Goal: Transaction & Acquisition: Purchase product/service

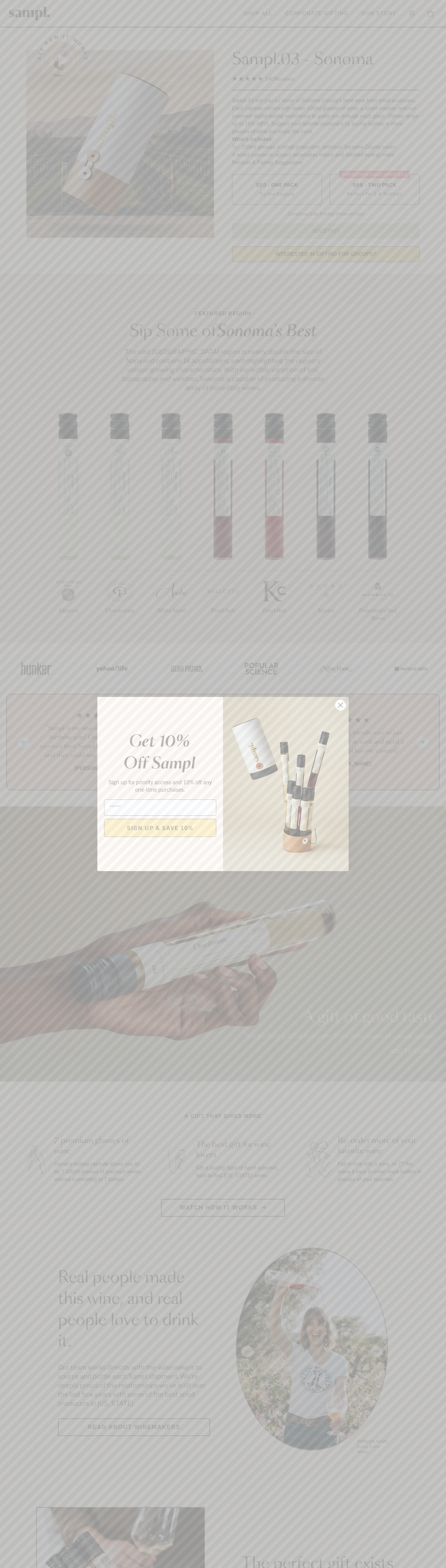
click at [341, 705] on icon "Close dialog" at bounding box center [340, 705] width 5 height 5
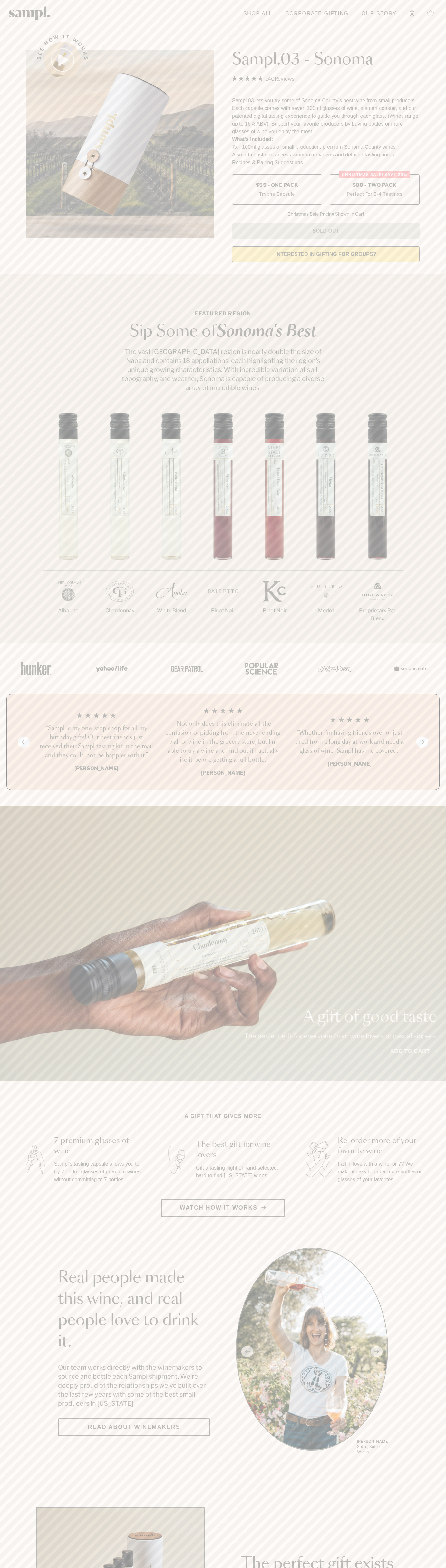
click at [375, 186] on span "$88 - Two Pack" at bounding box center [375, 186] width 45 height 7
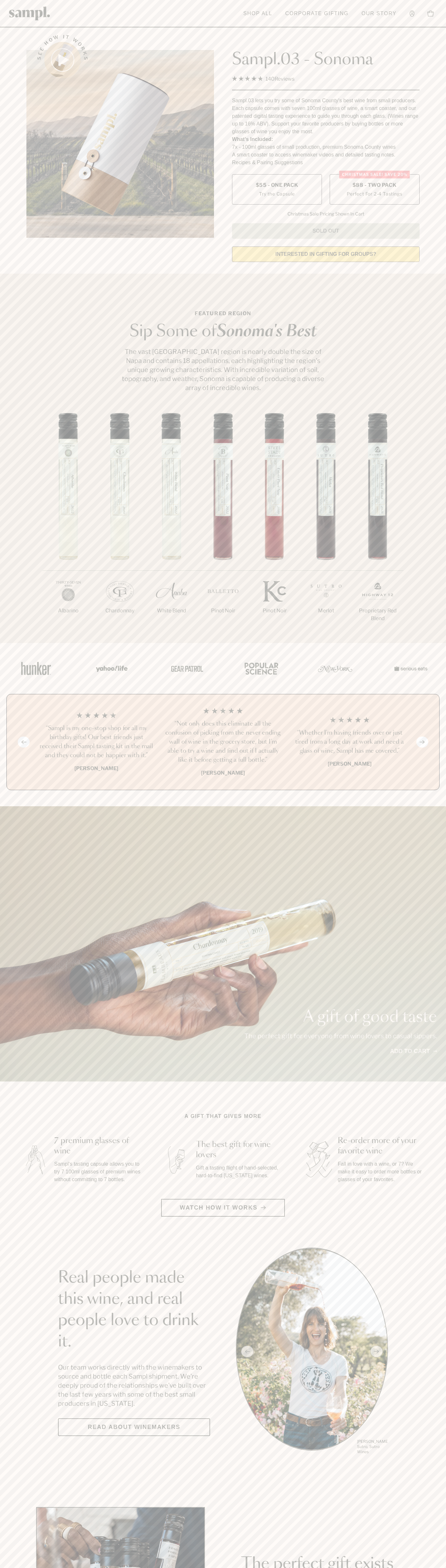
click at [96, 742] on h3 "“Sampl is my one-stop shop for all my birthday gifts! Our best friends just rec…" at bounding box center [96, 741] width 117 height 36
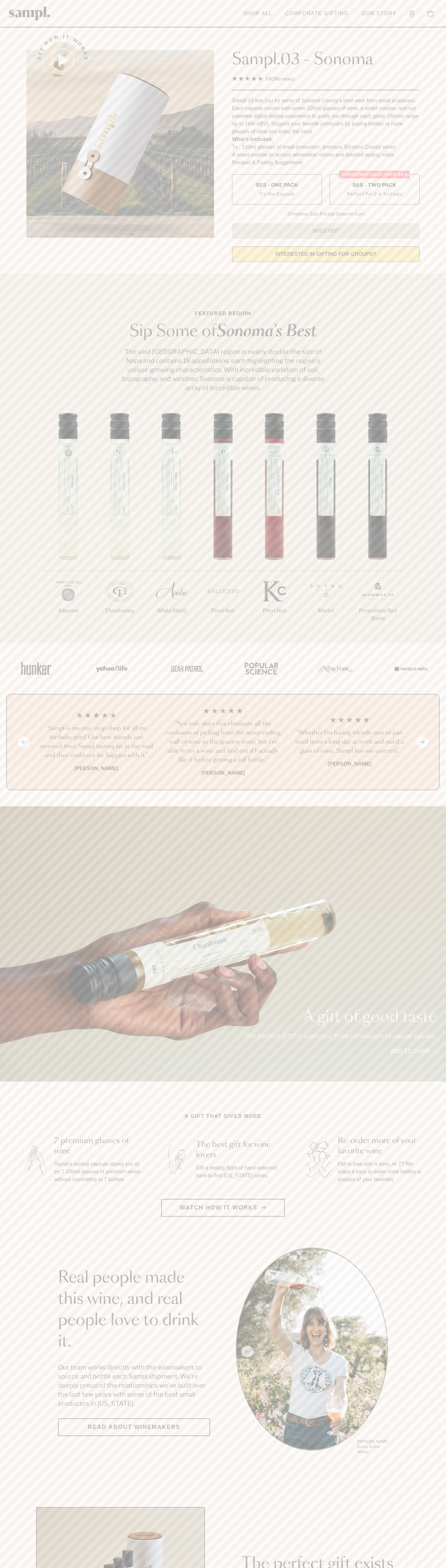
click at [182, 5] on header "Toggle navigation menu Shop All Corporate Gifting Our Story Account Story Shop …" at bounding box center [223, 14] width 446 height 28
click at [427, 1120] on section "A gift that gives more 7 premium glasses of wine Sampl's tasting capsule allows…" at bounding box center [223, 1164] width 446 height 104
click at [89, 1568] on html "Skip to main content Toggle navigation menu Shop All Corporate Gifting Our Stor…" at bounding box center [223, 1513] width 446 height 3027
click at [9, 1473] on main "See how it works Sampl.03 - Sonoma 4.9 Rated 4.9 out of 5 stars 140 Reviews Cli…" at bounding box center [223, 1438] width 446 height 2876
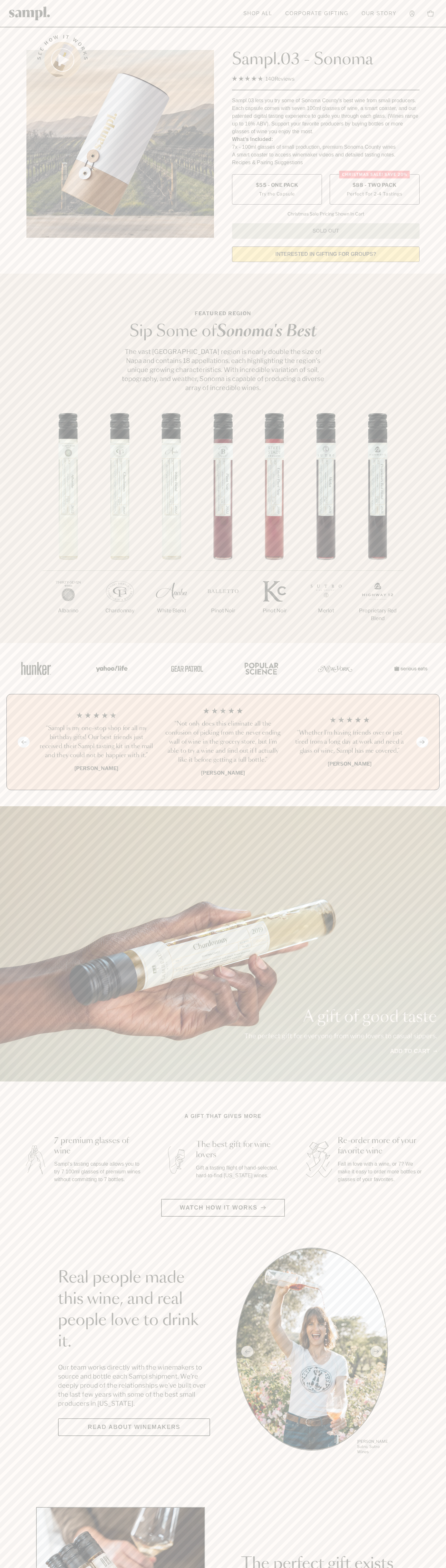
click at [375, 189] on label "Christmas SALE! Save 20% $88 - Two Pack Perfect For 2-4 Tastings" at bounding box center [375, 189] width 90 height 31
click at [96, 742] on h3 "“Sampl is my one-stop shop for all my birthday gifts! Our best friends just rec…" at bounding box center [96, 741] width 117 height 36
